Goal: Find specific page/section: Find specific page/section

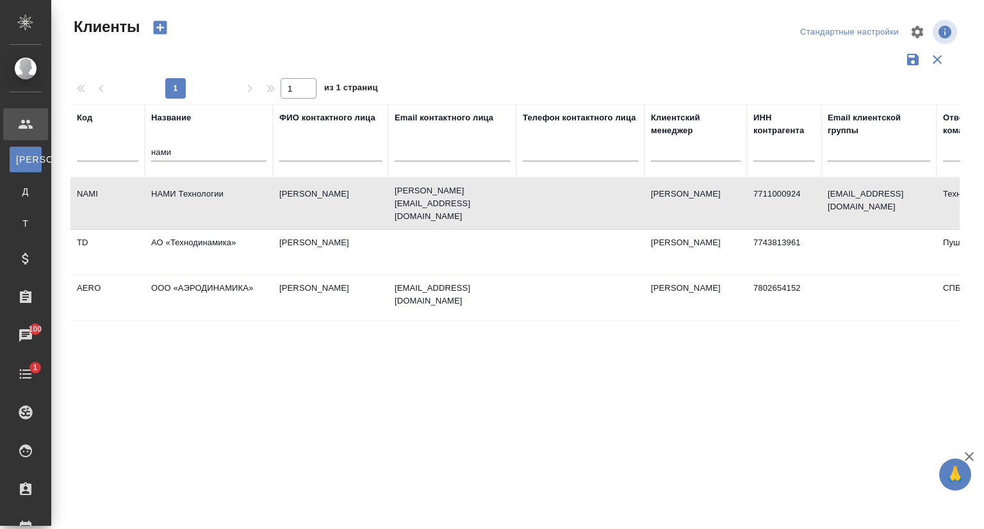
select select "RU"
click at [171, 150] on div "нами" at bounding box center [208, 154] width 115 height 31
drag, startPoint x: 177, startPoint y: 151, endPoint x: 111, endPoint y: 164, distance: 66.7
click at [111, 164] on tr "Код Название нами ФИО контактного лица Email контактного лица Телефон контактно…" at bounding box center [554, 140] width 968 height 73
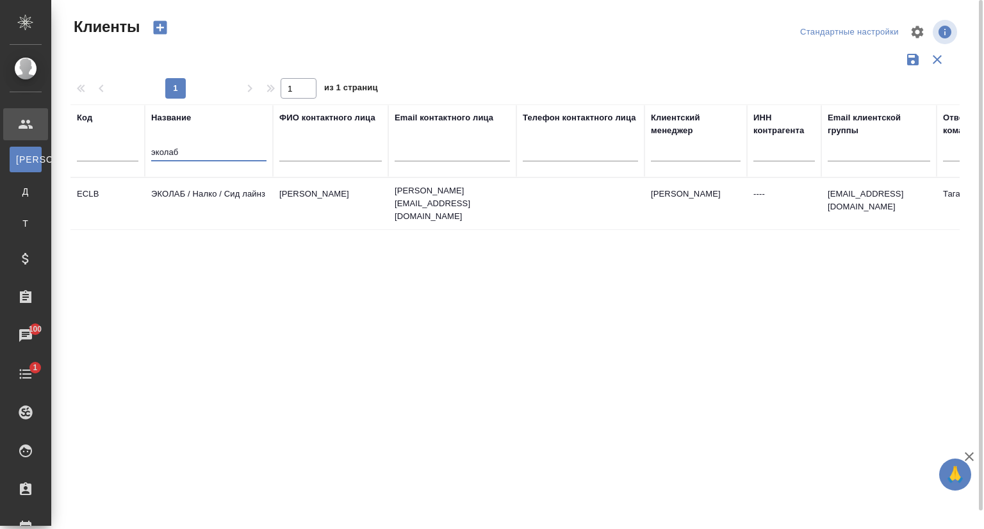
type input "эколаб"
click at [174, 188] on td "ЭКОЛАБ / Налко / Сид лайнз" at bounding box center [209, 203] width 128 height 45
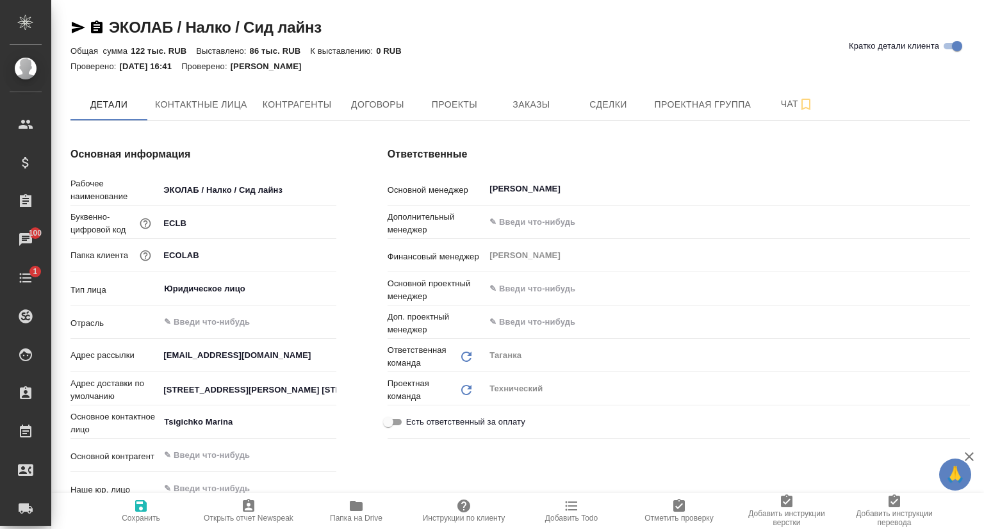
type textarea "x"
click at [513, 95] on button "Заказы" at bounding box center [531, 104] width 77 height 32
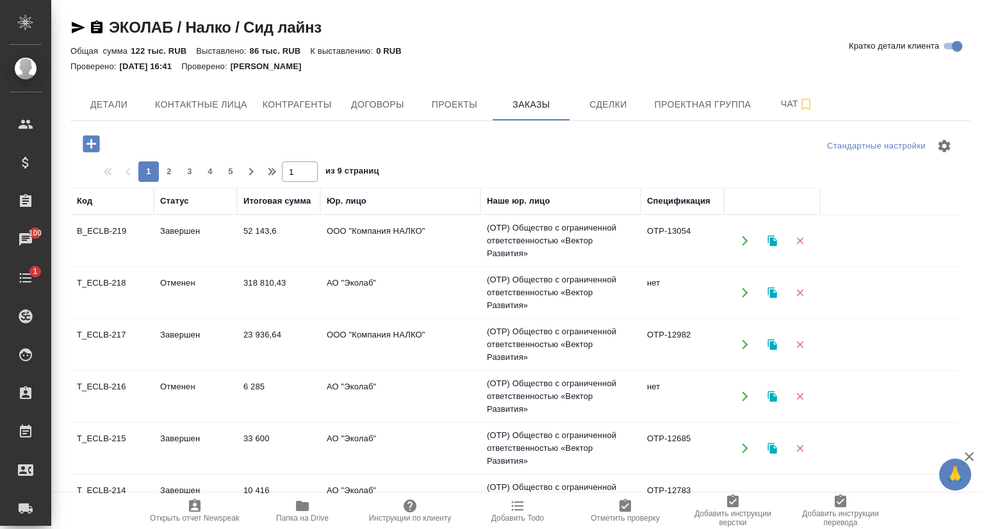
click at [117, 229] on td "B_ECLB-219" at bounding box center [111, 240] width 83 height 45
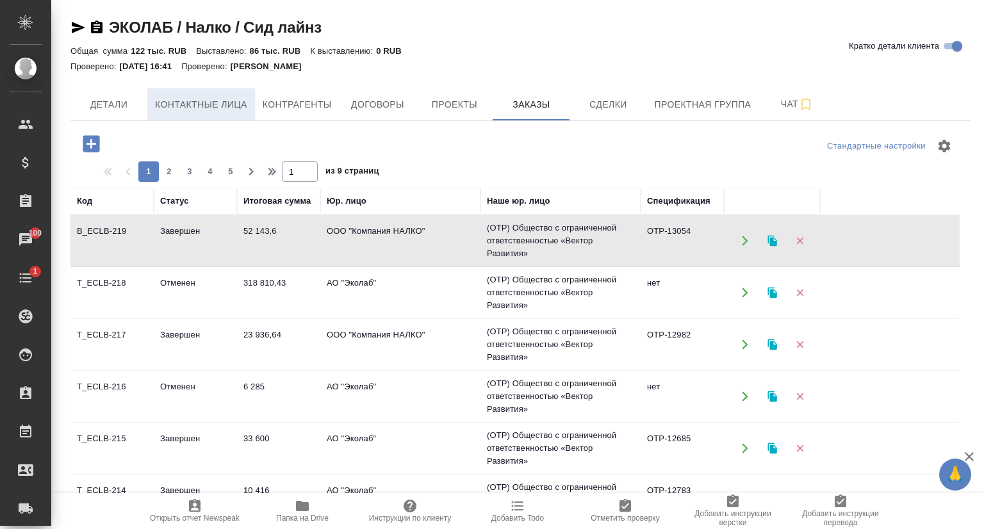
click at [185, 101] on span "Контактные лица" at bounding box center [201, 105] width 92 height 16
select select "RU"
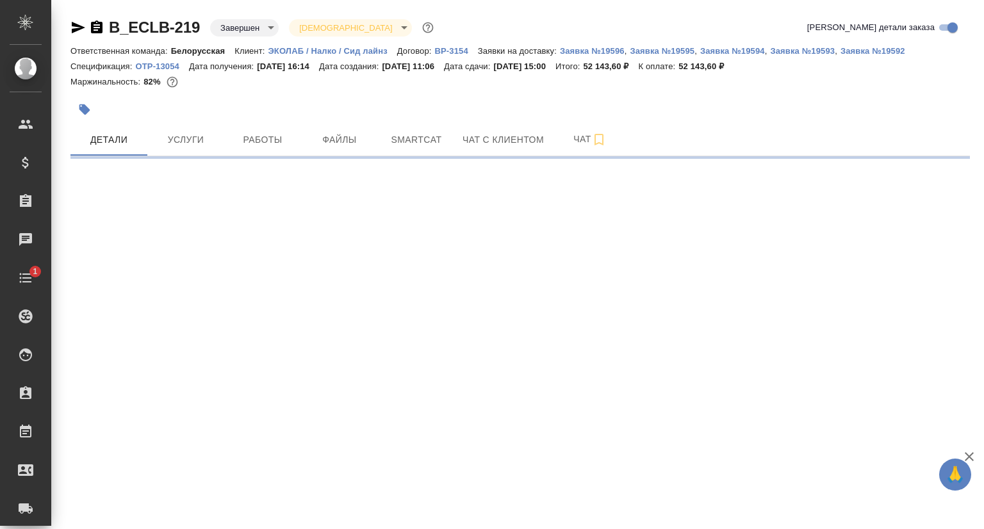
select select "RU"
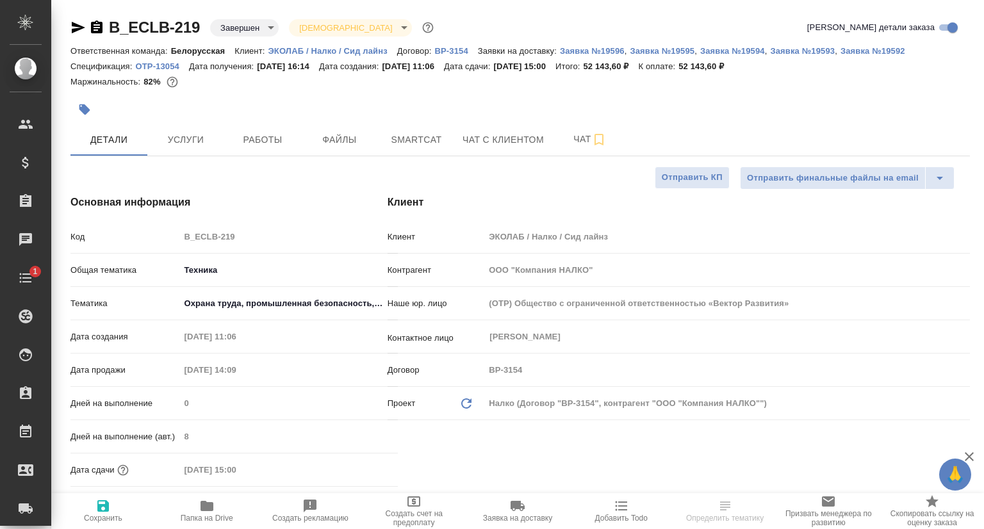
type textarea "x"
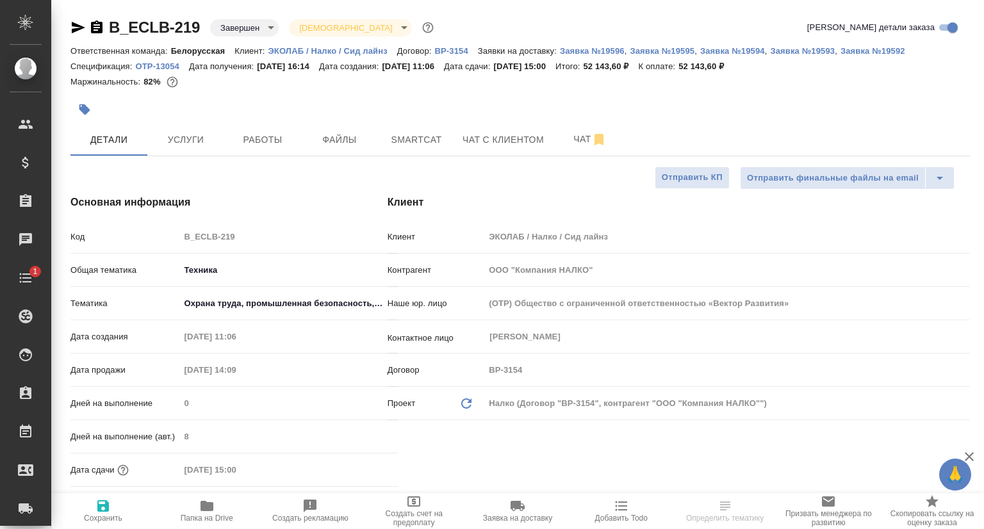
type textarea "x"
click at [181, 147] on span "Услуги" at bounding box center [185, 140] width 61 height 16
